Goal: Information Seeking & Learning: Learn about a topic

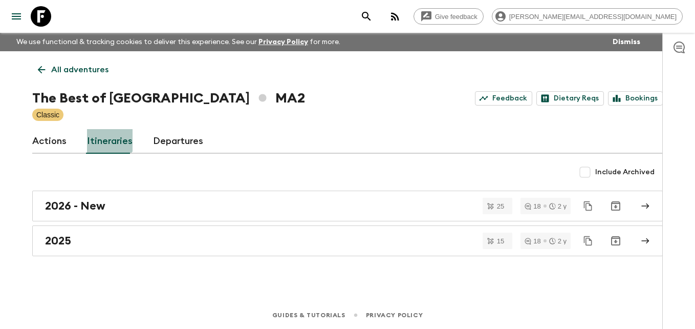
click at [108, 137] on link "Itineraries" at bounding box center [110, 141] width 46 height 25
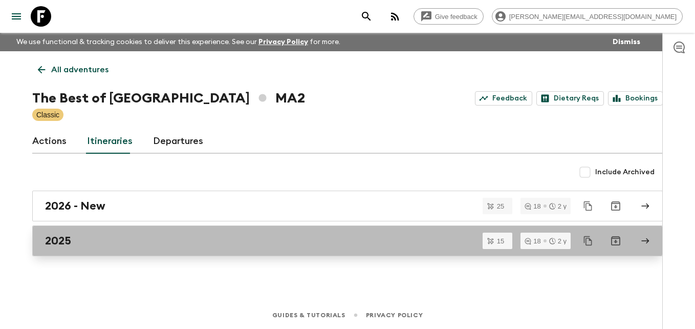
click at [63, 243] on h2 "2025" at bounding box center [58, 240] width 26 height 13
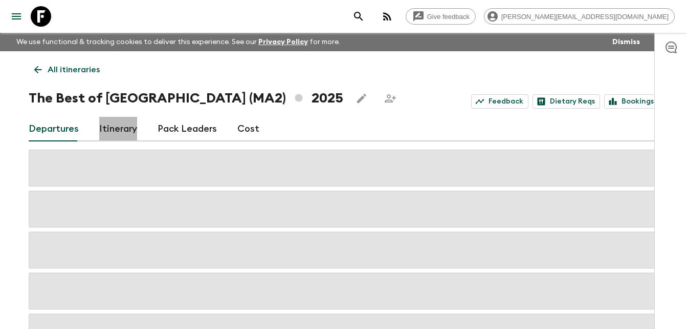
click at [125, 130] on link "Itinerary" at bounding box center [118, 129] width 38 height 25
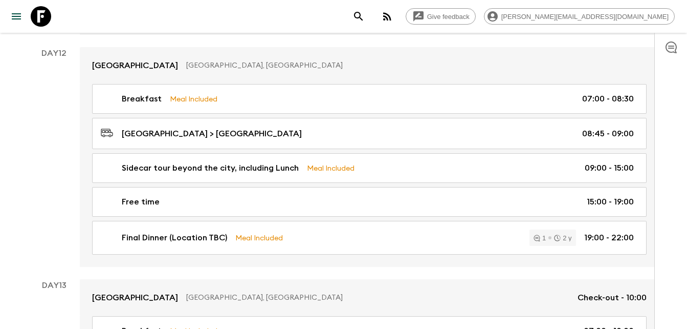
scroll to position [3224, 0]
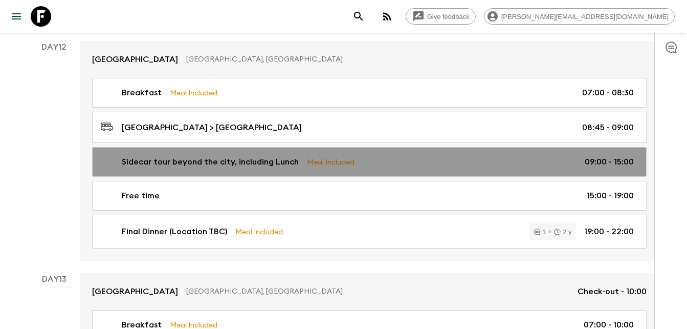
click at [264, 161] on p "Sidecar tour beyond the city, including Lunch" at bounding box center [210, 162] width 177 height 12
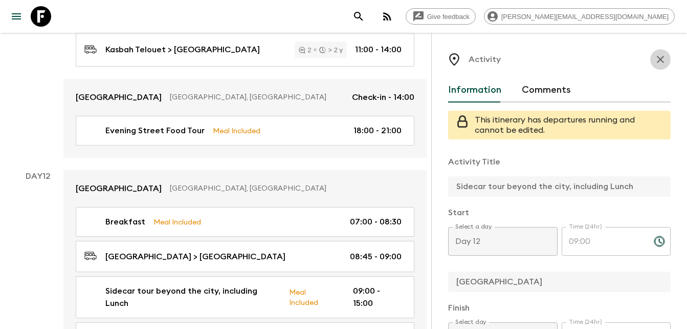
click at [656, 59] on icon "button" at bounding box center [661, 59] width 12 height 12
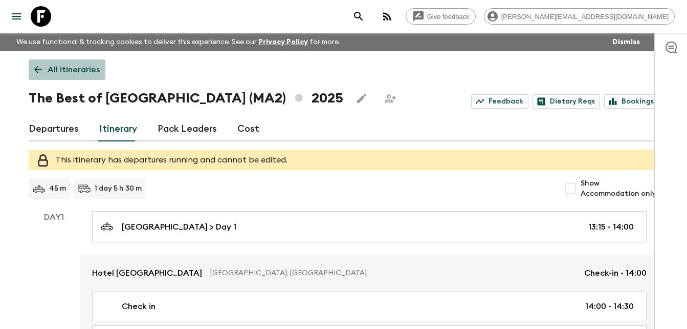
click at [40, 69] on icon at bounding box center [37, 69] width 11 height 11
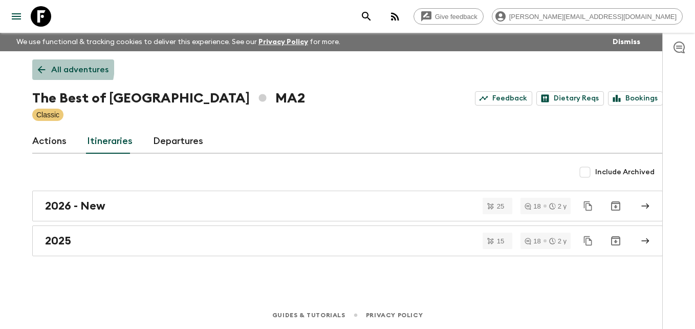
click at [39, 65] on icon at bounding box center [41, 69] width 11 height 11
